Goal: Task Accomplishment & Management: Complete application form

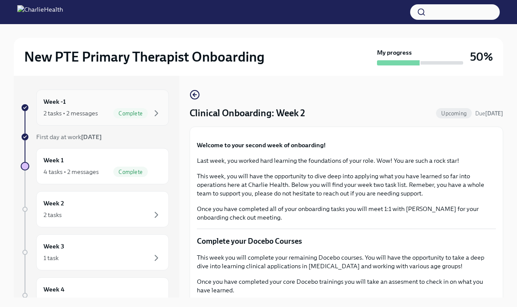
click at [116, 109] on div "Complete" at bounding box center [130, 113] width 34 height 10
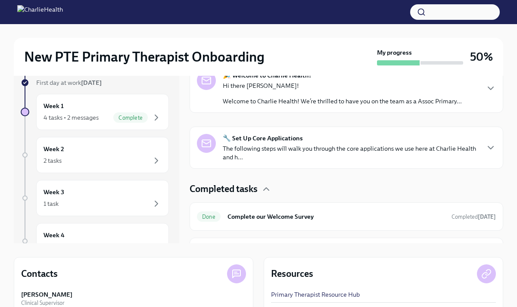
scroll to position [98, 0]
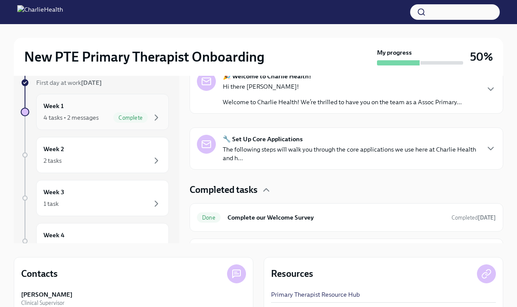
click at [103, 116] on div "4 tasks • 2 messages Complete" at bounding box center [103, 118] width 118 height 10
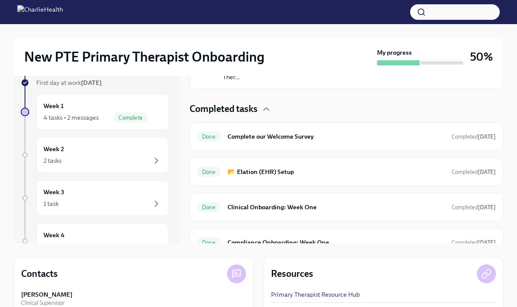
scroll to position [215, 0]
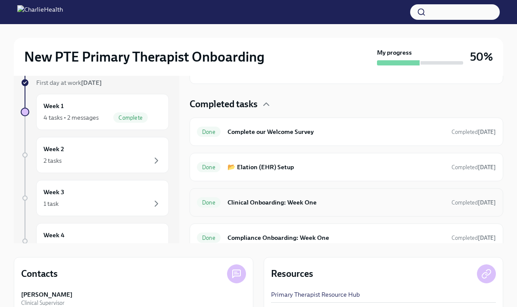
click at [305, 198] on h6 "Clinical Onboarding: Week One" at bounding box center [336, 202] width 217 height 9
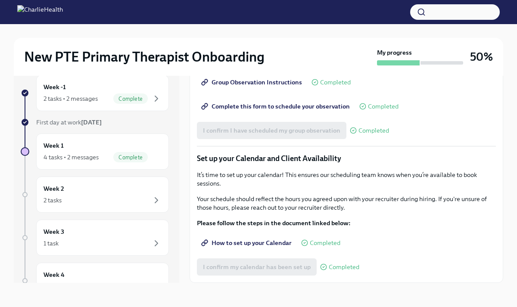
scroll to position [1179, 0]
click at [285, 108] on span "Complete this form to schedule your observation" at bounding box center [276, 106] width 147 height 9
click at [67, 157] on div "4 tasks • 2 messages" at bounding box center [71, 157] width 55 height 9
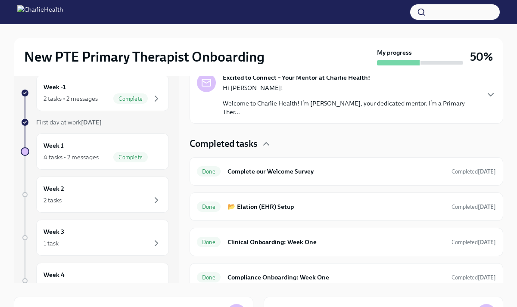
scroll to position [56, 0]
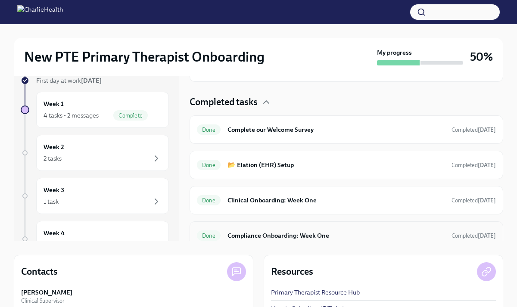
click at [292, 231] on h6 "Compliance Onboarding: Week One" at bounding box center [336, 235] width 217 height 9
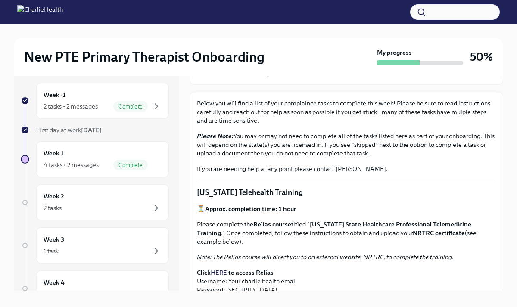
scroll to position [172, 0]
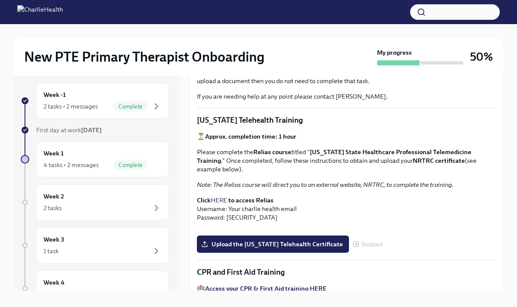
click at [223, 197] on link "HERE" at bounding box center [219, 201] width 16 height 8
click at [81, 199] on div "Week 2 2 tasks" at bounding box center [103, 203] width 118 height 22
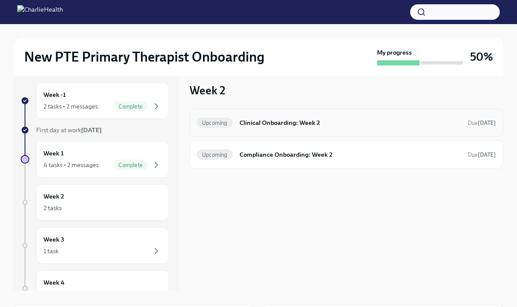
click at [297, 117] on div "Upcoming Clinical Onboarding: Week 2 Due [DATE]" at bounding box center [346, 123] width 299 height 14
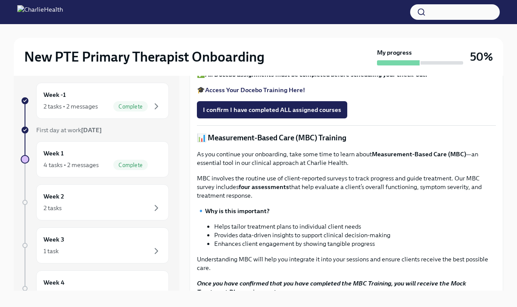
scroll to position [368, 0]
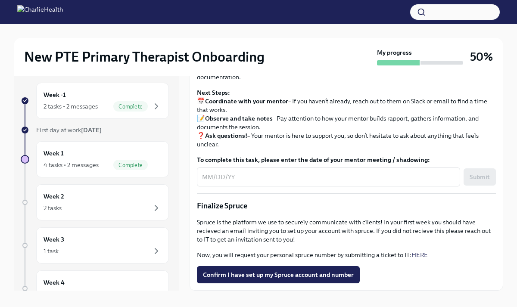
scroll to position [15, 0]
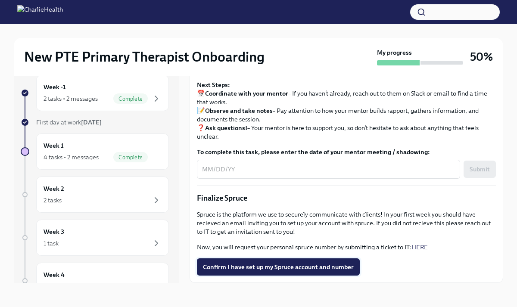
click at [269, 265] on span "Confirm I have set up my Spruce account and number" at bounding box center [278, 267] width 151 height 9
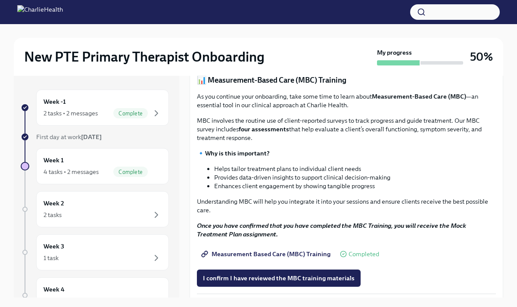
scroll to position [320, 0]
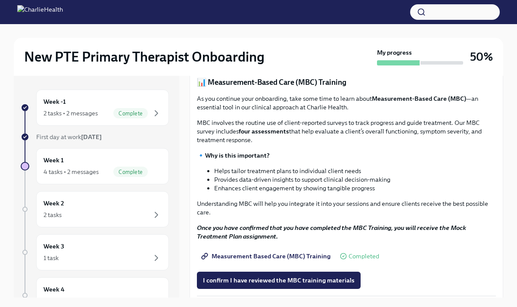
click at [269, 59] on span "I confirm I have completed ALL assigned courses" at bounding box center [272, 54] width 138 height 9
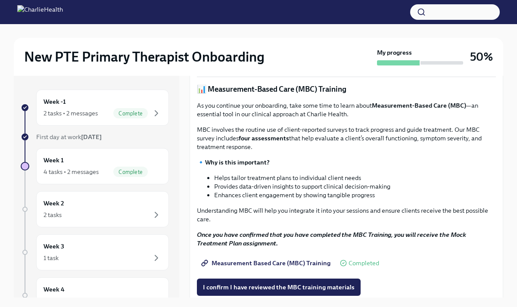
scroll to position [0, 0]
